Goal: Transaction & Acquisition: Book appointment/travel/reservation

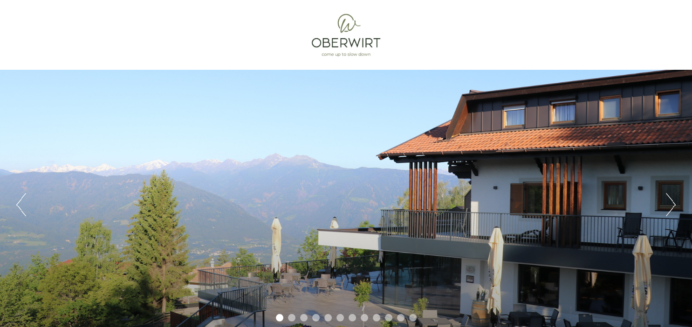
scroll to position [49, 0]
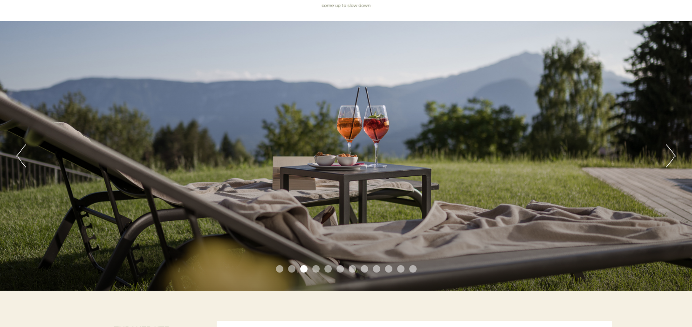
click at [674, 156] on button "Next" at bounding box center [671, 155] width 10 height 23
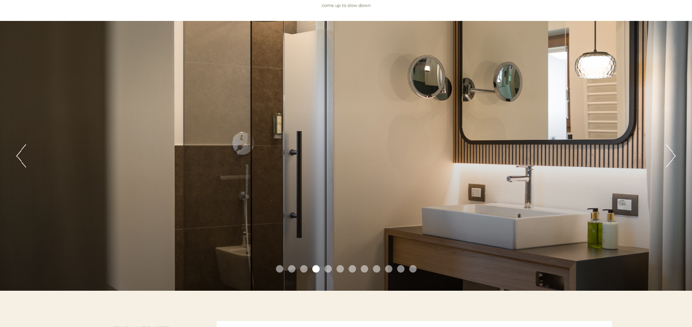
click at [674, 156] on button "Next" at bounding box center [671, 155] width 10 height 23
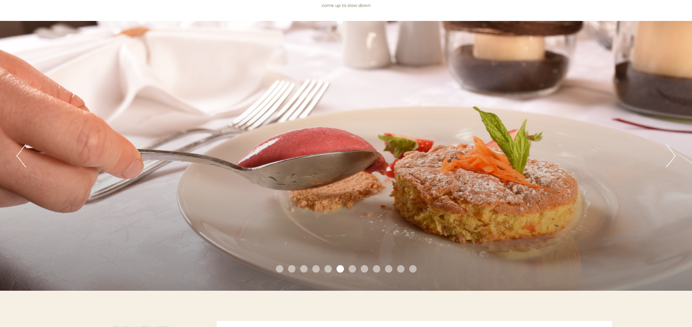
click at [674, 156] on button "Next" at bounding box center [671, 155] width 10 height 23
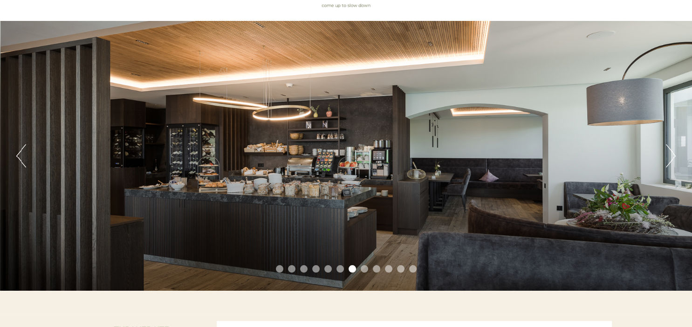
click at [674, 156] on button "Next" at bounding box center [671, 155] width 10 height 23
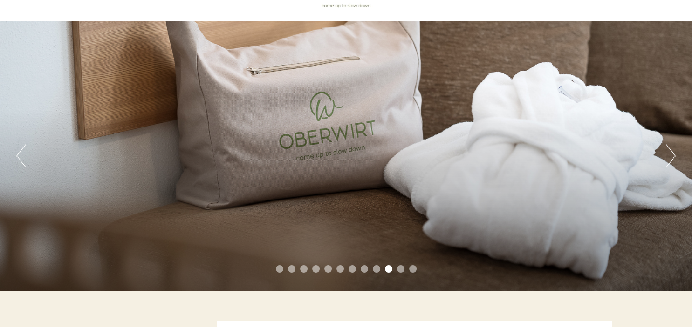
click at [674, 154] on button "Next" at bounding box center [671, 155] width 10 height 23
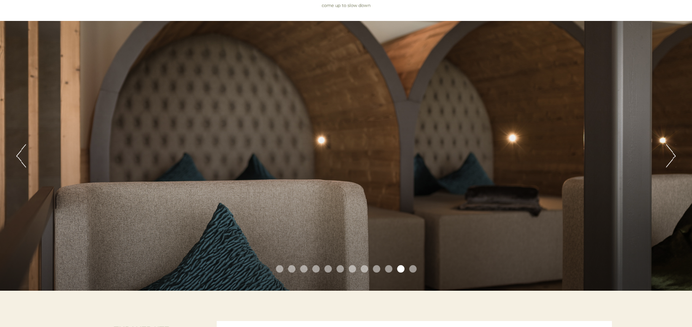
click at [674, 154] on button "Next" at bounding box center [671, 155] width 10 height 23
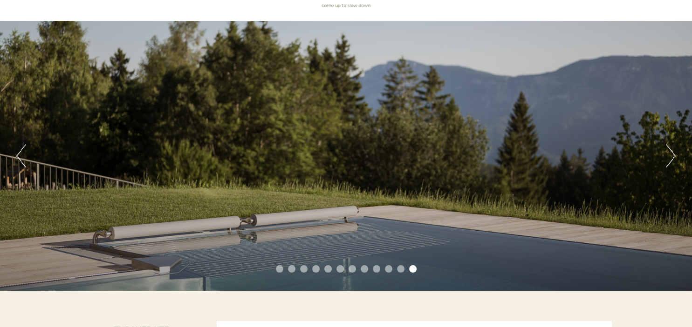
click at [674, 154] on button "Next" at bounding box center [671, 155] width 10 height 23
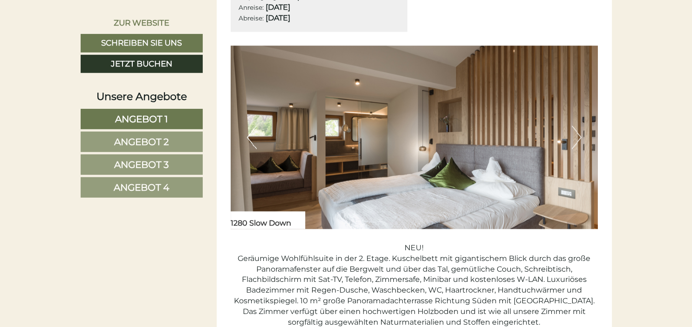
scroll to position [1230, 0]
click at [579, 136] on button "Next" at bounding box center [577, 137] width 10 height 23
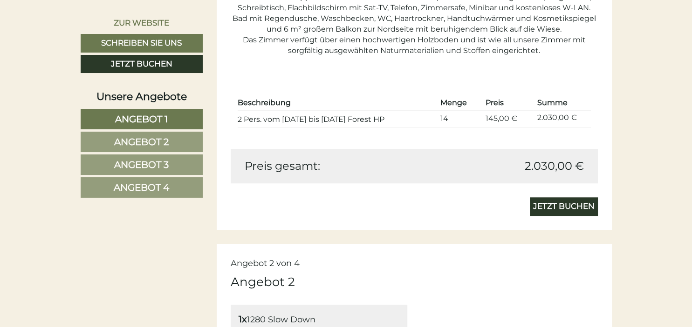
scroll to position [688, 0]
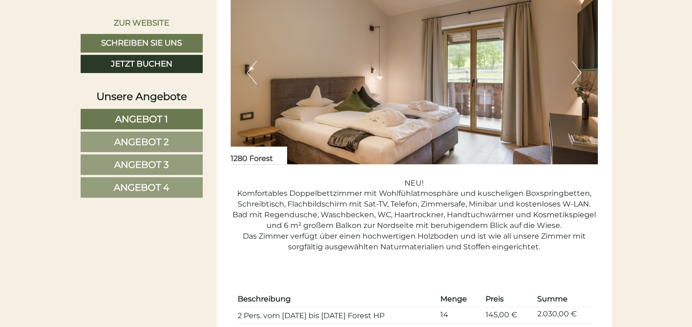
click at [578, 69] on button "Next" at bounding box center [577, 72] width 10 height 23
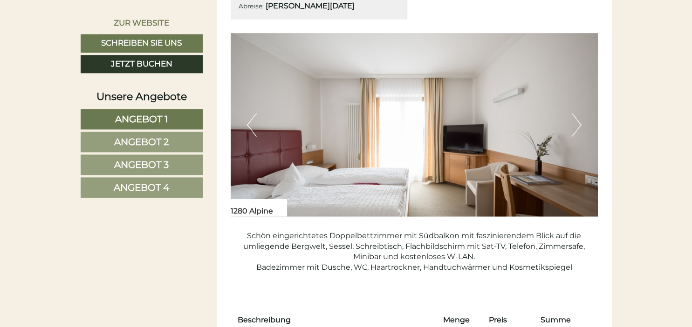
scroll to position [1869, 0]
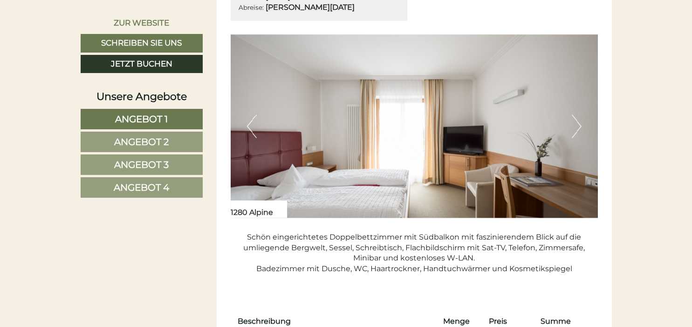
click at [580, 124] on button "Next" at bounding box center [577, 126] width 10 height 23
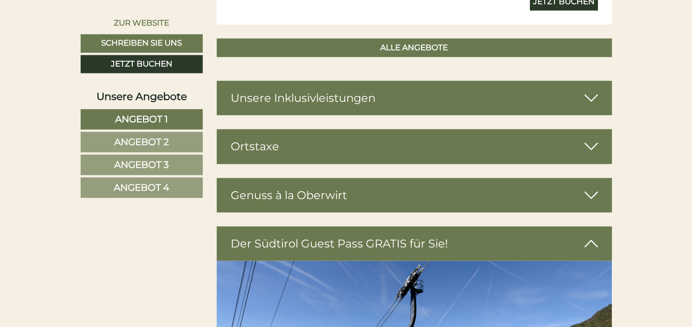
scroll to position [2312, 0]
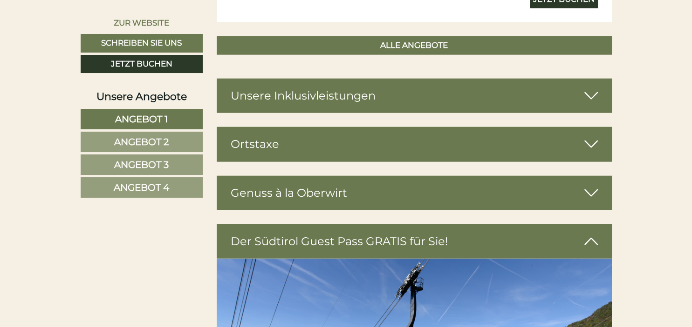
click at [594, 95] on icon at bounding box center [591, 96] width 14 height 16
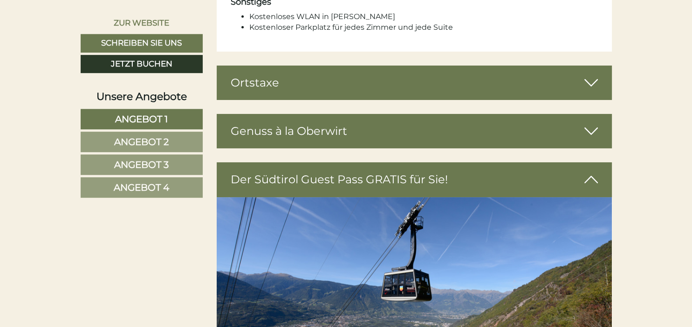
scroll to position [3148, 0]
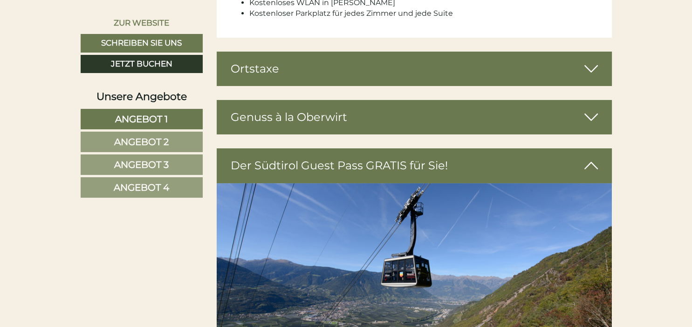
click at [590, 61] on icon at bounding box center [591, 69] width 14 height 16
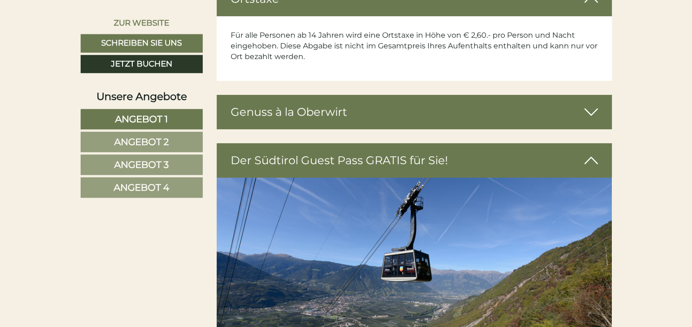
scroll to position [3246, 0]
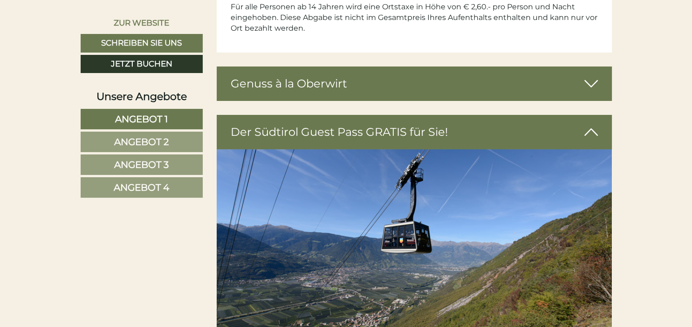
click at [592, 76] on icon at bounding box center [591, 84] width 14 height 16
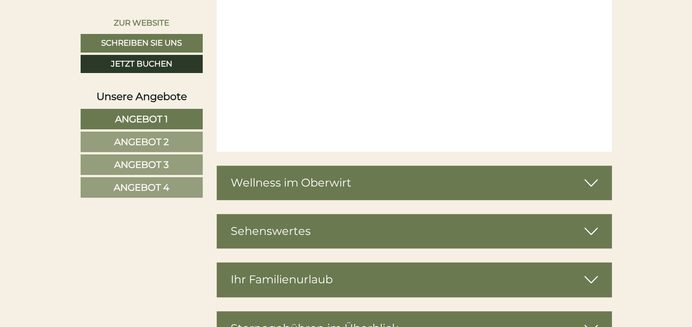
scroll to position [4328, 0]
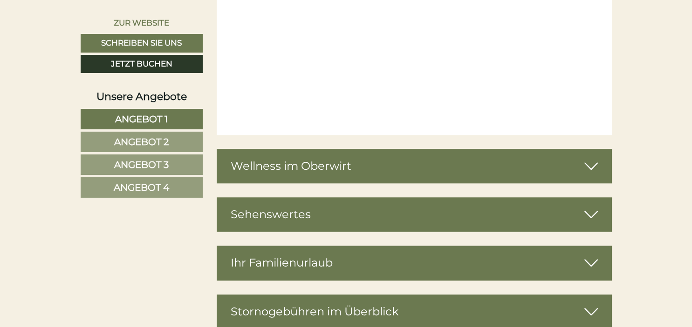
click at [592, 169] on icon at bounding box center [591, 166] width 14 height 16
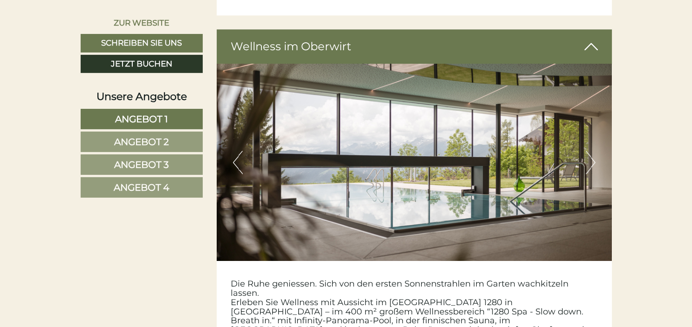
scroll to position [4476, 0]
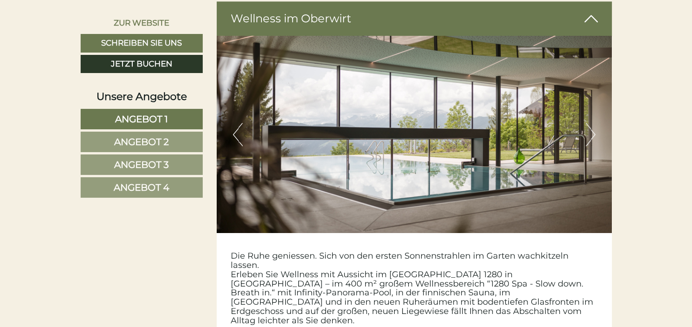
click at [592, 136] on button "Next" at bounding box center [590, 134] width 10 height 23
click at [593, 136] on button "Next" at bounding box center [590, 134] width 10 height 23
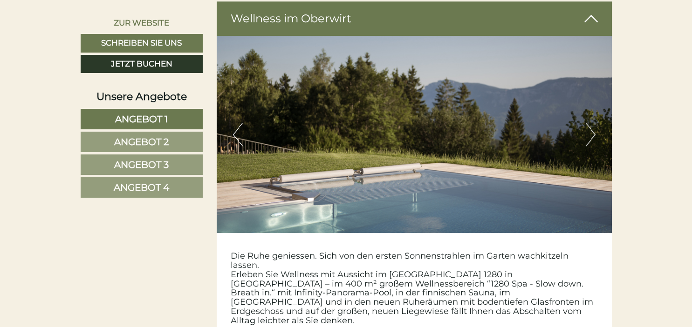
click at [593, 136] on button "Next" at bounding box center [590, 134] width 10 height 23
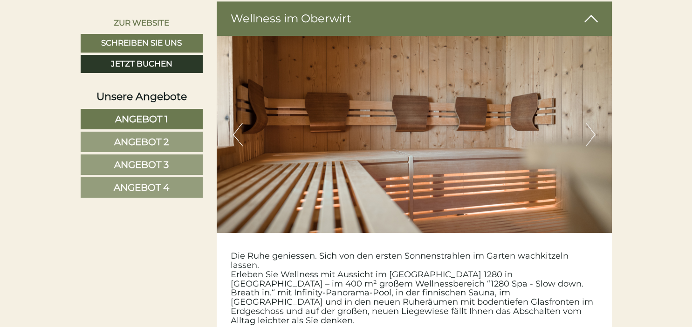
click at [593, 136] on button "Next" at bounding box center [590, 134] width 10 height 23
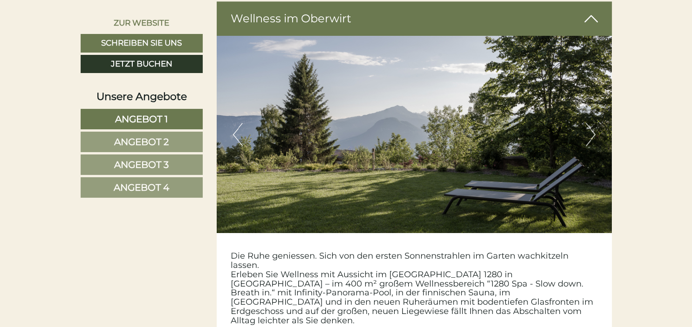
click at [593, 136] on button "Next" at bounding box center [590, 134] width 10 height 23
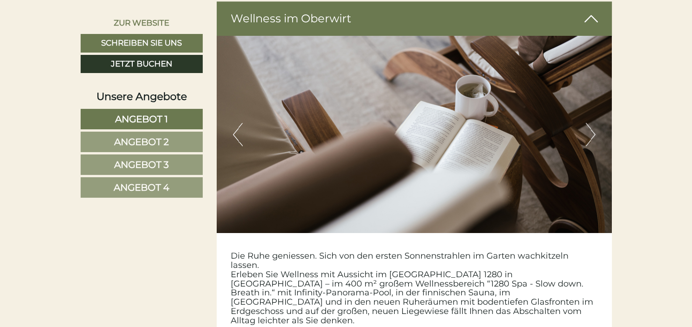
click at [591, 136] on button "Next" at bounding box center [590, 134] width 10 height 23
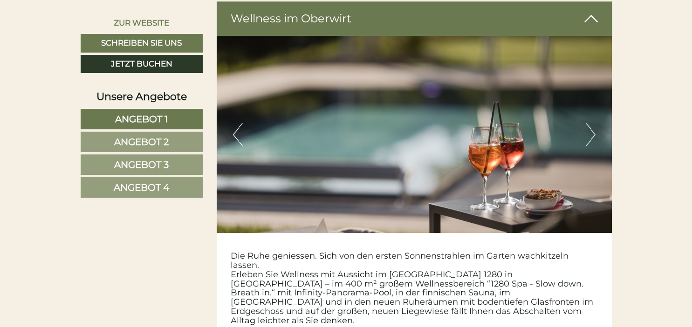
click at [592, 136] on button "Next" at bounding box center [590, 134] width 10 height 23
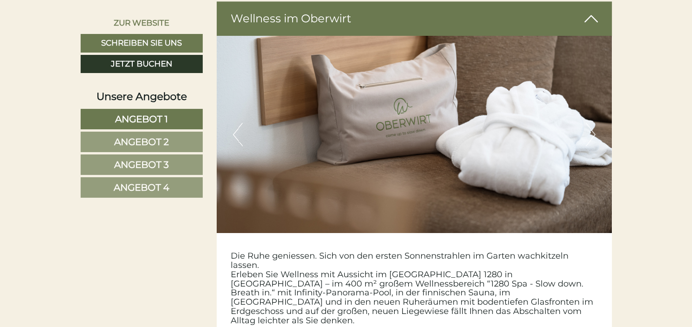
click at [592, 136] on button "Next" at bounding box center [590, 134] width 10 height 23
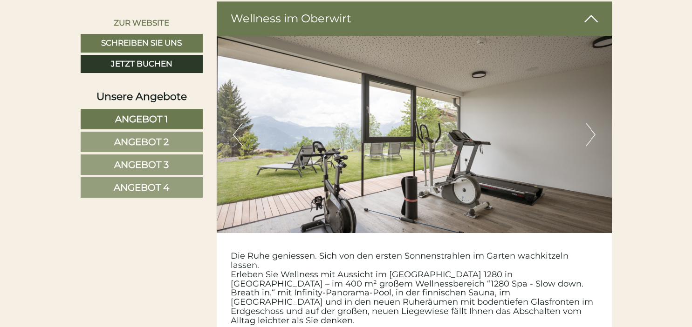
click at [594, 135] on button "Next" at bounding box center [590, 134] width 10 height 23
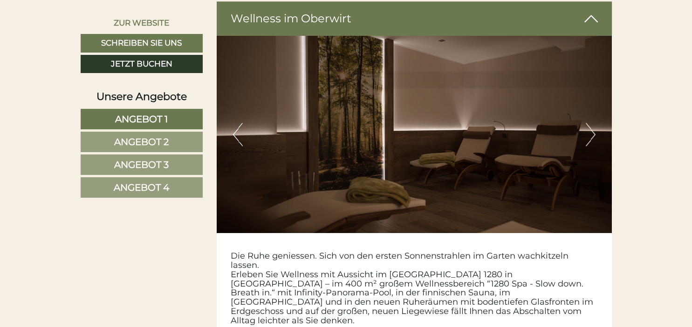
click at [594, 135] on button "Next" at bounding box center [590, 134] width 10 height 23
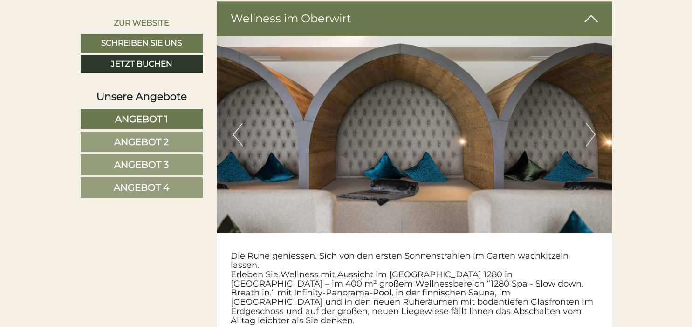
click at [593, 135] on button "Next" at bounding box center [590, 134] width 10 height 23
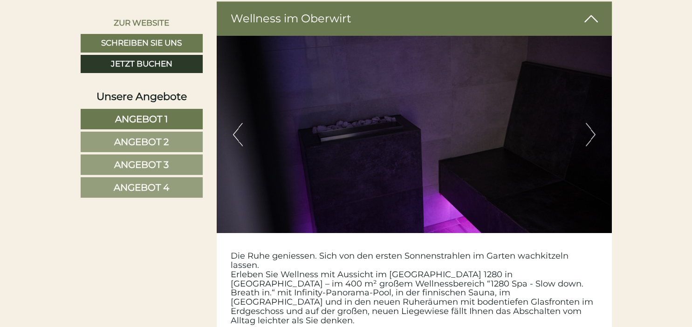
click at [593, 135] on button "Next" at bounding box center [590, 134] width 10 height 23
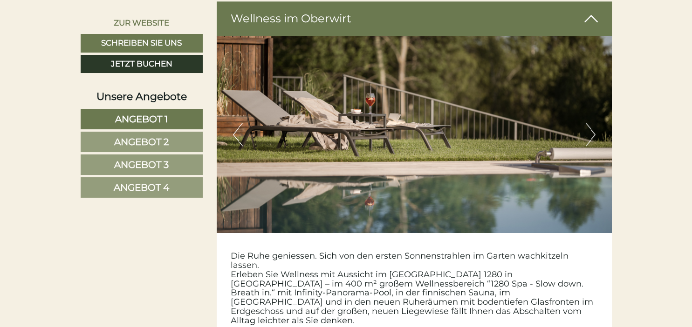
click at [593, 135] on button "Next" at bounding box center [590, 134] width 10 height 23
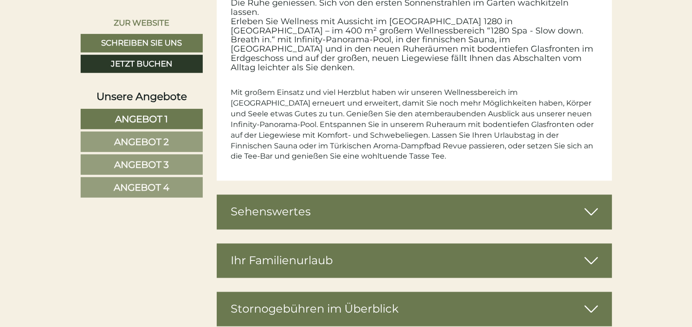
scroll to position [4771, 0]
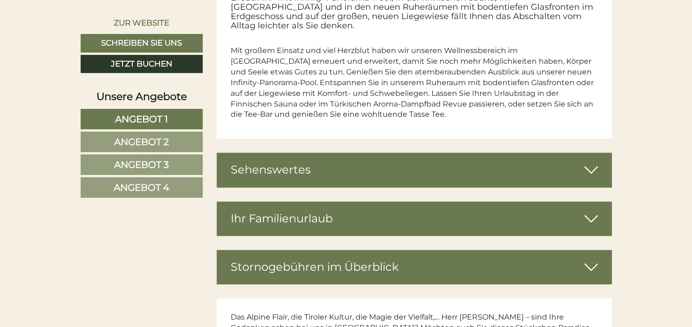
click at [592, 162] on icon at bounding box center [591, 170] width 14 height 16
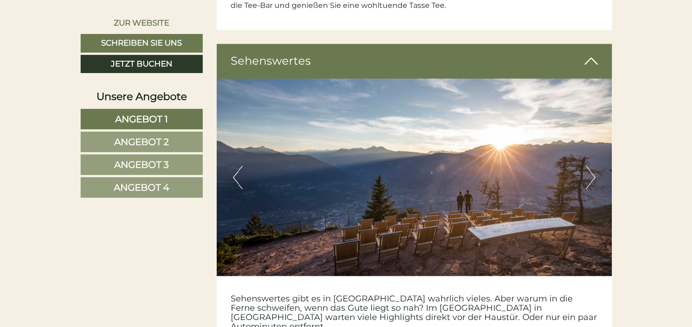
scroll to position [4919, 0]
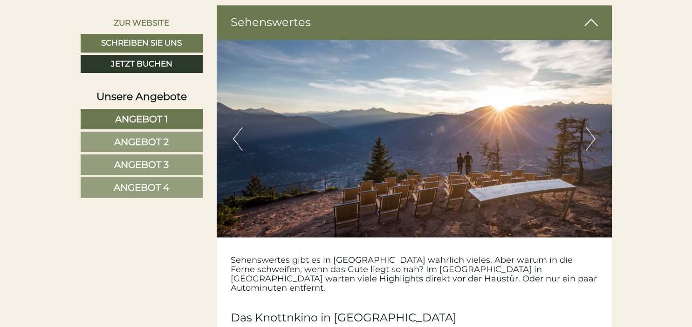
click at [592, 127] on button "Next" at bounding box center [590, 138] width 10 height 23
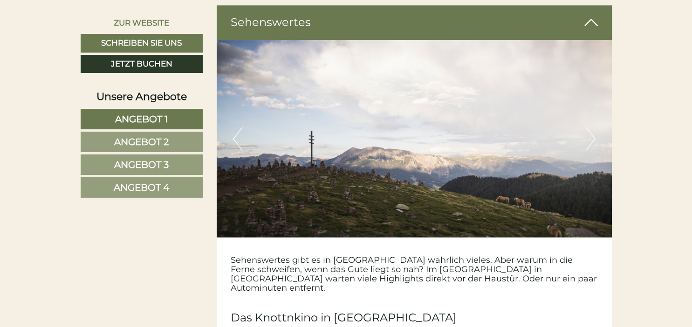
click at [592, 127] on button "Next" at bounding box center [590, 138] width 10 height 23
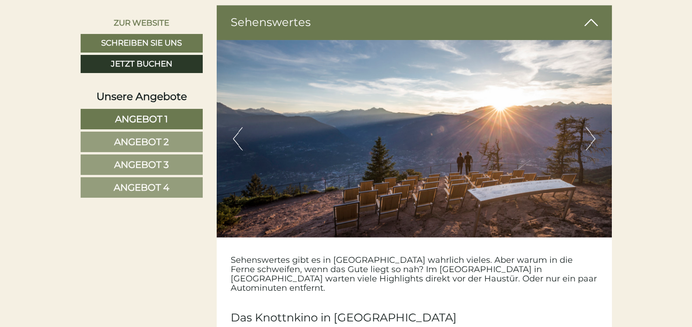
click at [593, 127] on button "Next" at bounding box center [590, 138] width 10 height 23
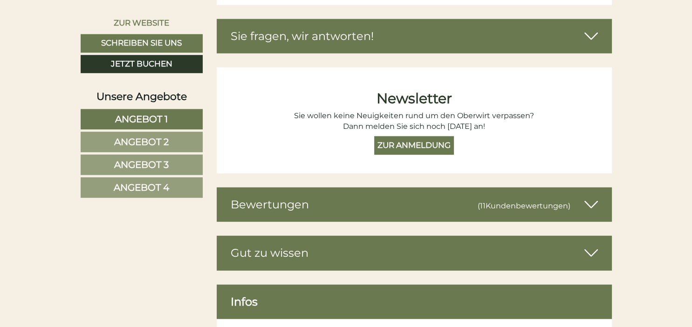
scroll to position [5902, 0]
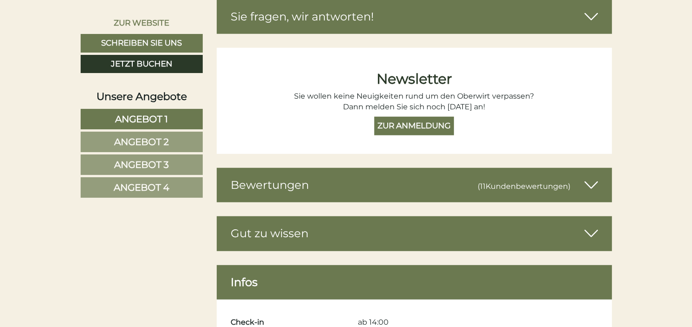
click at [587, 177] on icon at bounding box center [591, 185] width 14 height 16
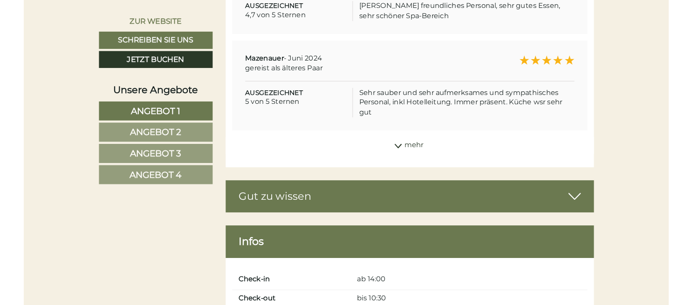
scroll to position [6188, 0]
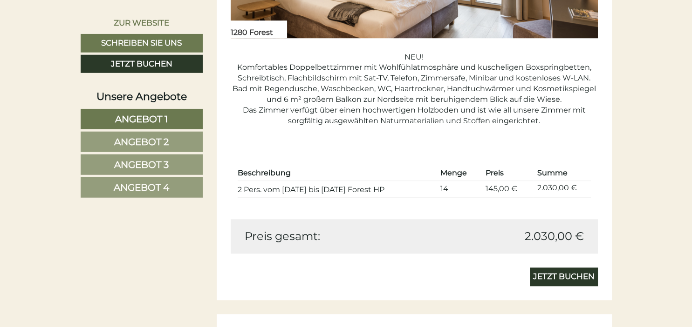
scroll to position [836, 0]
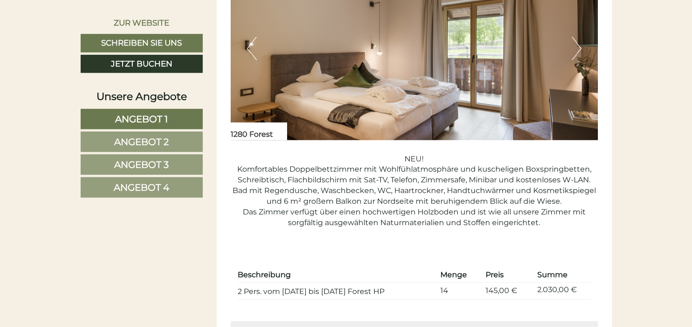
scroll to position [688, 0]
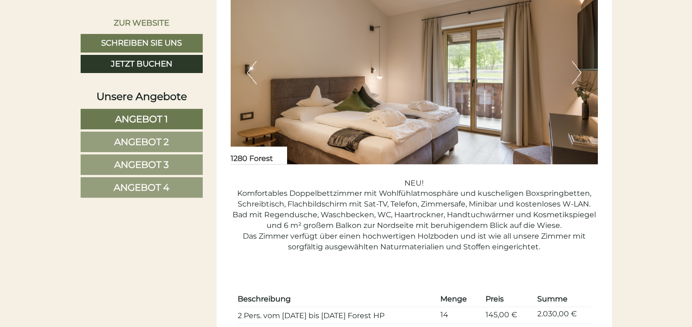
click at [579, 70] on button "Next" at bounding box center [577, 72] width 10 height 23
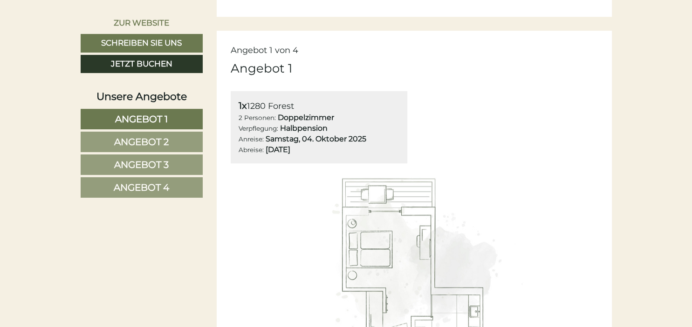
scroll to position [541, 0]
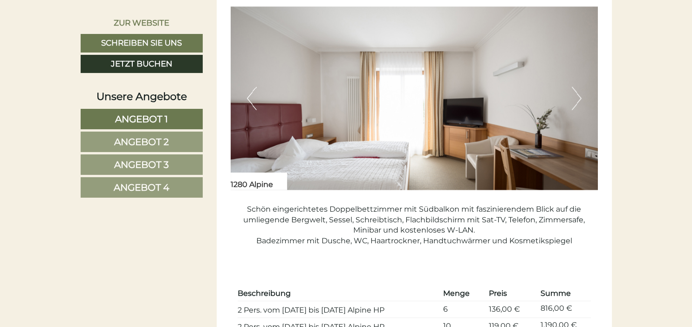
scroll to position [1820, 0]
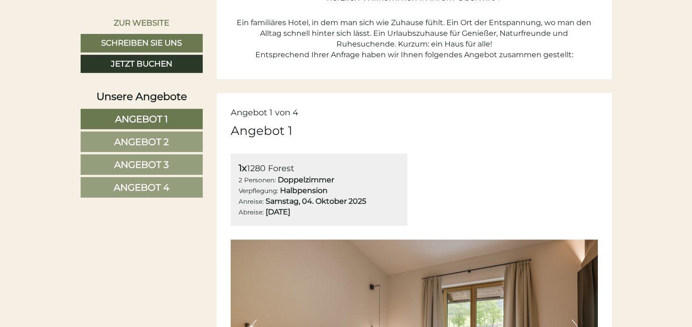
scroll to position [442, 0]
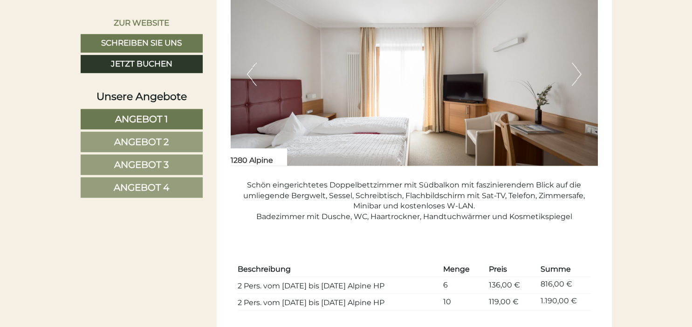
scroll to position [1967, 0]
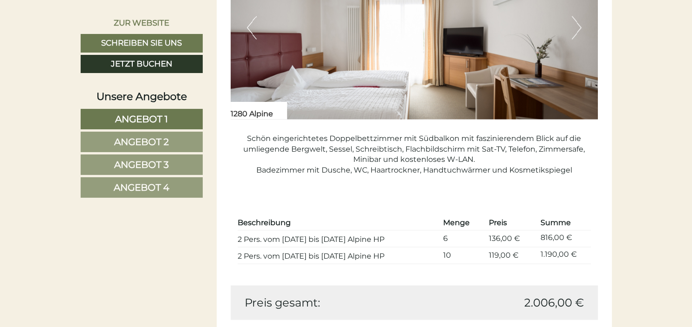
click at [146, 144] on span "Angebot 2" at bounding box center [141, 141] width 54 height 11
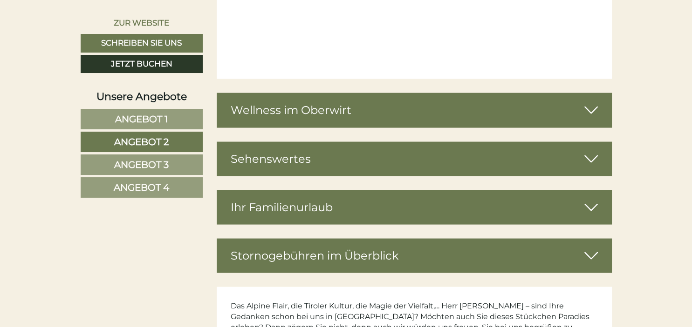
scroll to position [522, 0]
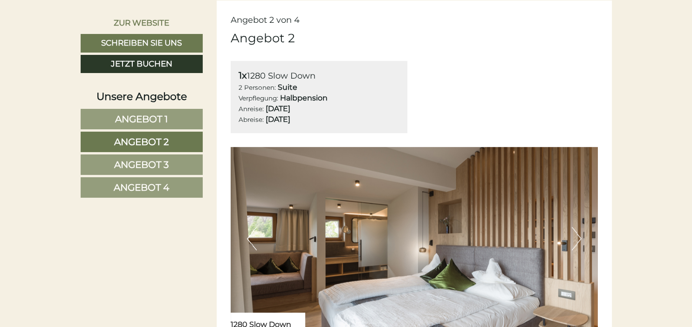
click at [142, 163] on span "Angebot 3" at bounding box center [141, 164] width 54 height 11
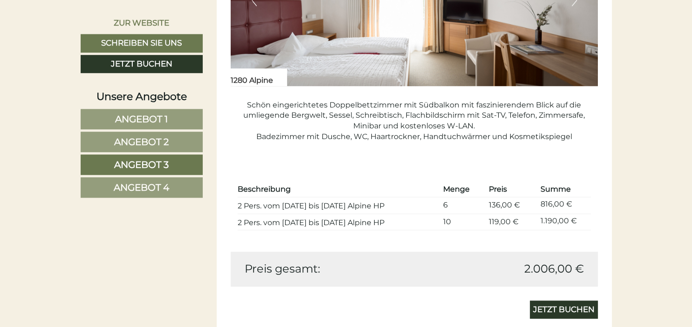
scroll to position [769, 0]
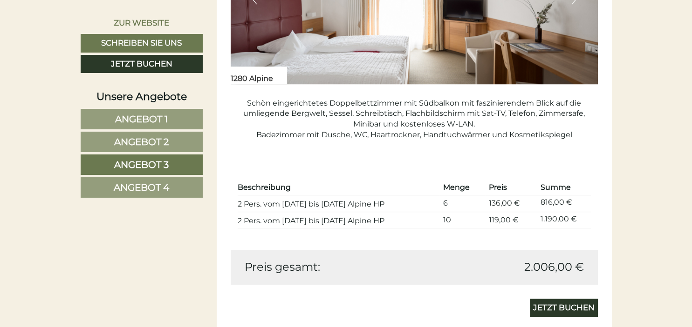
click at [135, 190] on span "Angebot 4" at bounding box center [141, 187] width 55 height 11
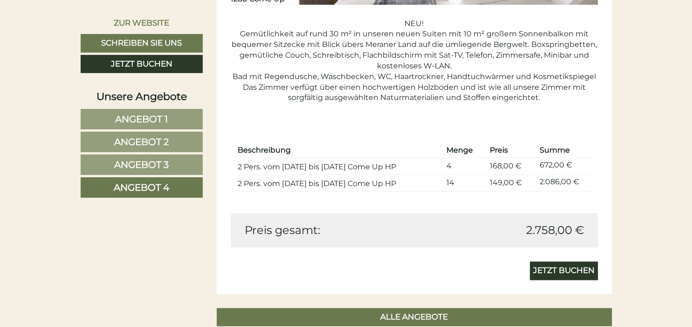
scroll to position [866, 0]
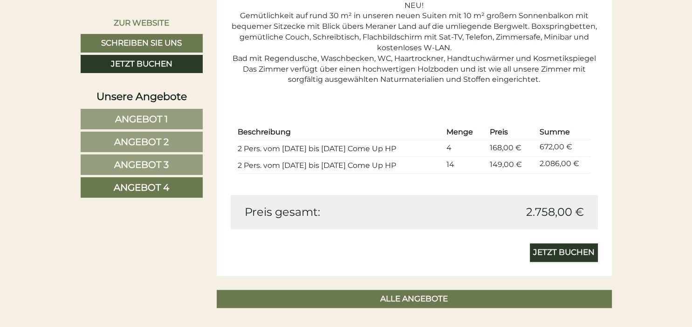
click at [148, 161] on span "Angebot 3" at bounding box center [141, 164] width 54 height 11
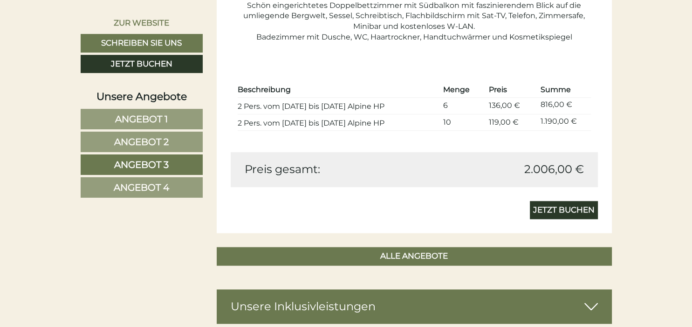
scroll to position [523, 0]
